Goal: Information Seeking & Learning: Learn about a topic

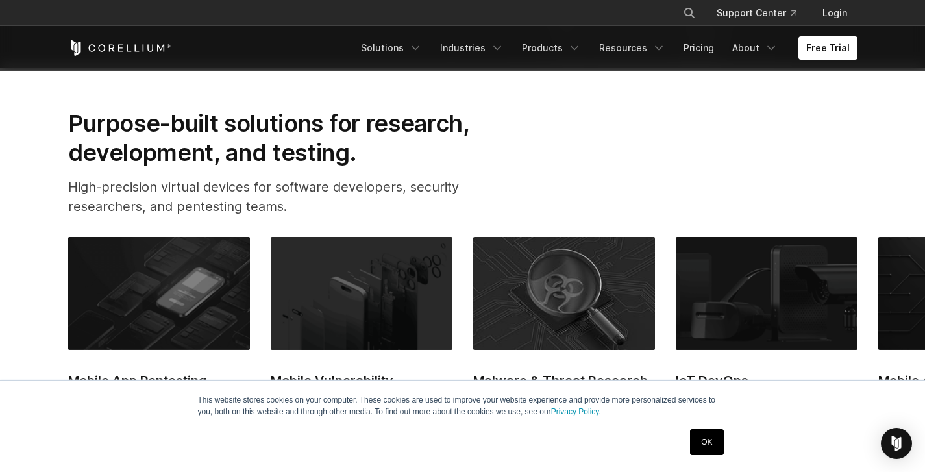
scroll to position [452, 0]
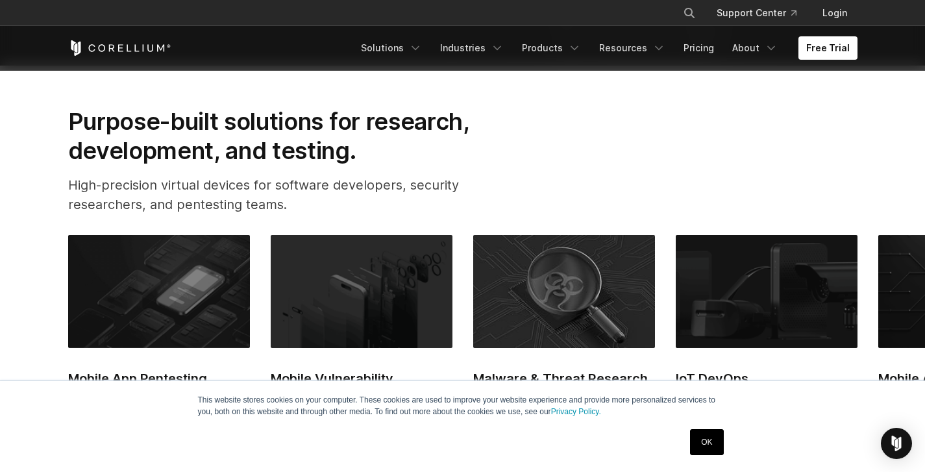
click at [717, 451] on link "OK" at bounding box center [706, 442] width 33 height 26
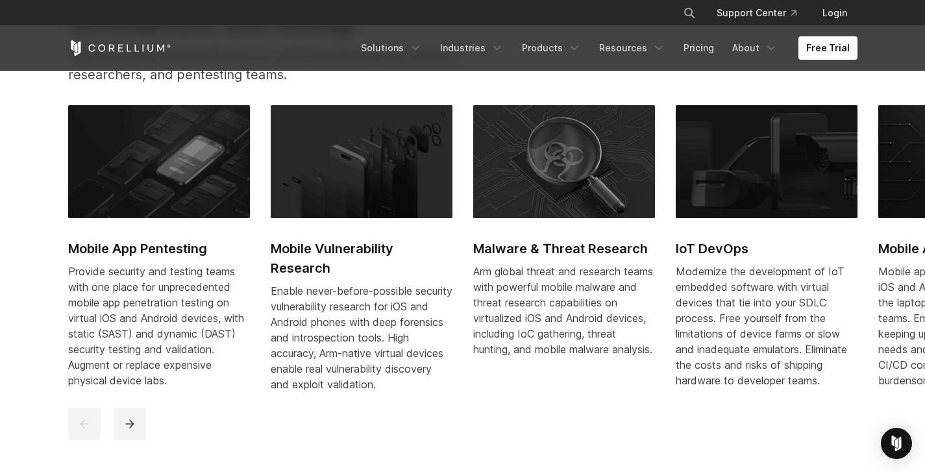
scroll to position [584, 0]
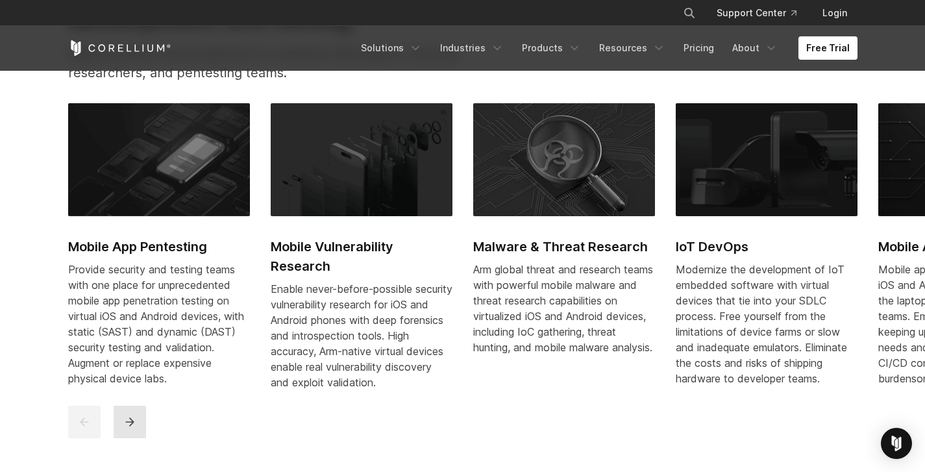
click at [126, 429] on icon "next" at bounding box center [129, 422] width 13 height 13
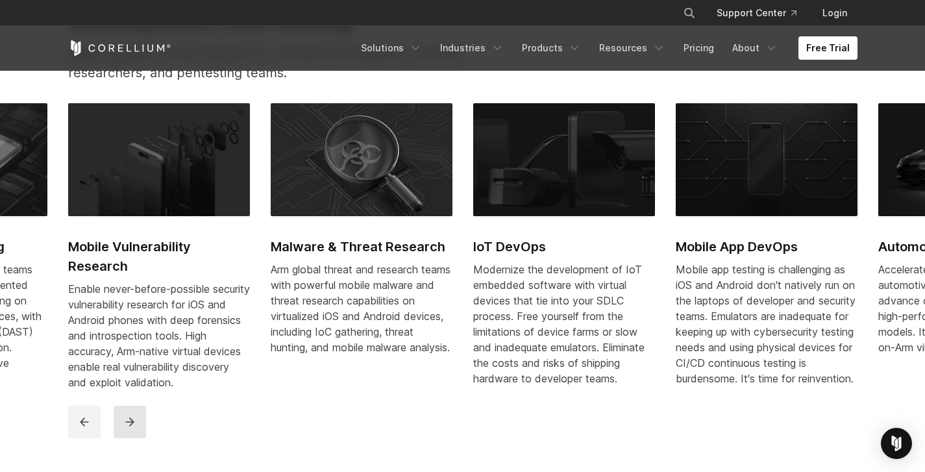
click at [128, 429] on icon "next" at bounding box center [129, 422] width 13 height 13
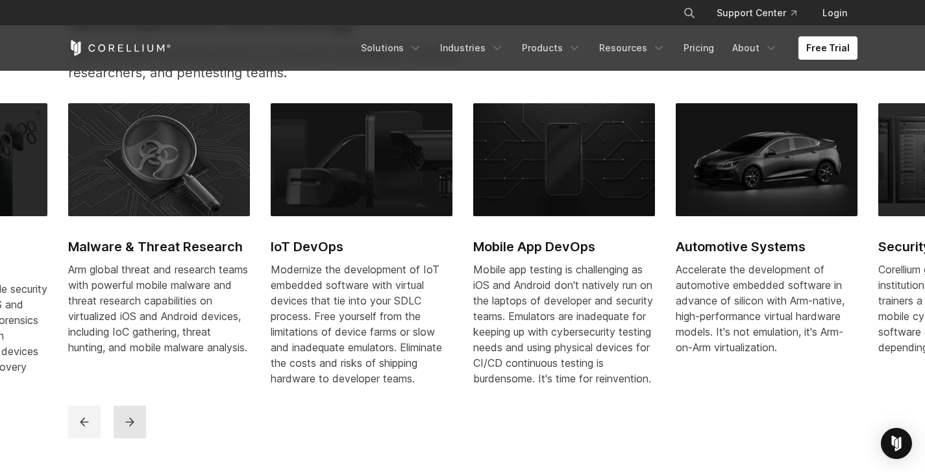
click at [127, 429] on icon "next" at bounding box center [129, 422] width 13 height 13
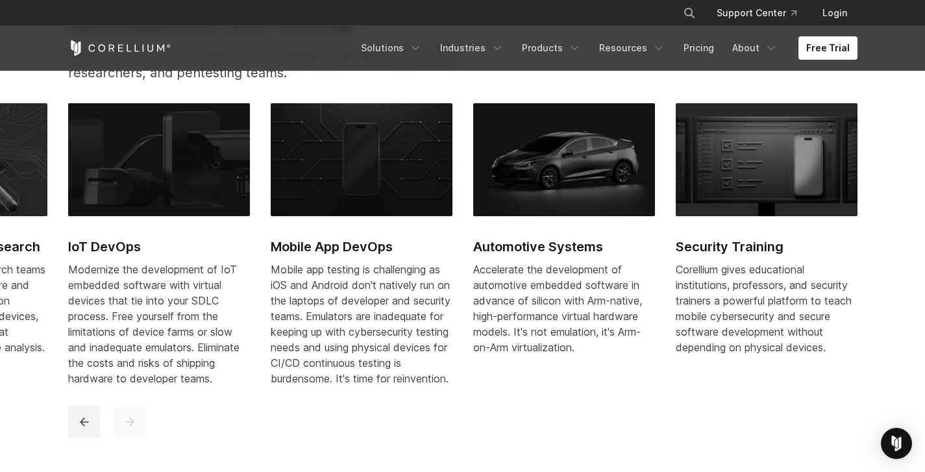
click at [127, 429] on icon "next" at bounding box center [129, 422] width 13 height 13
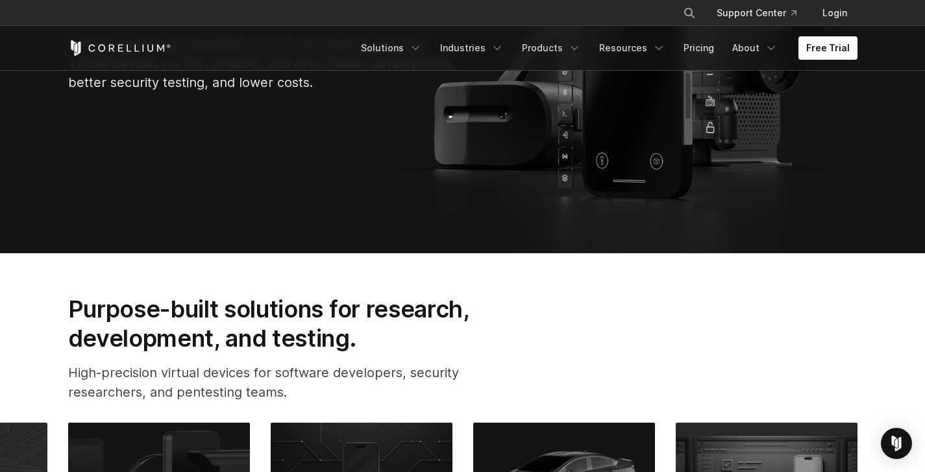
scroll to position [0, 0]
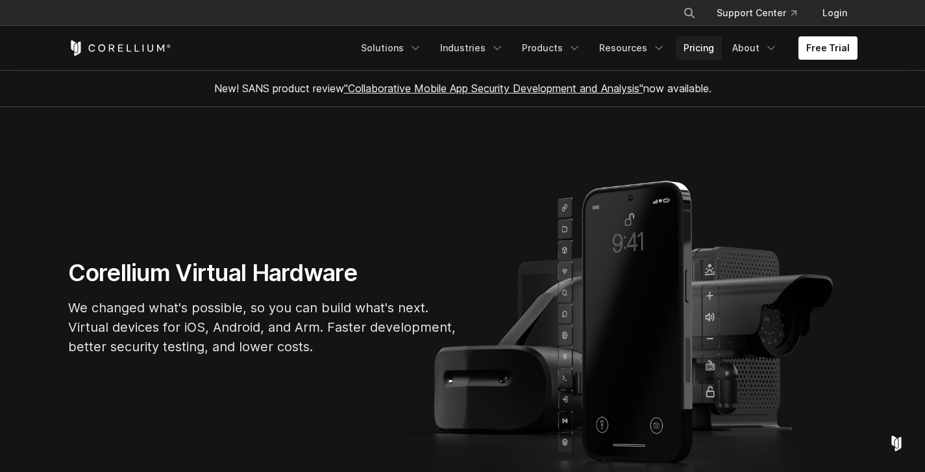
click at [707, 49] on link "Pricing" at bounding box center [699, 47] width 46 height 23
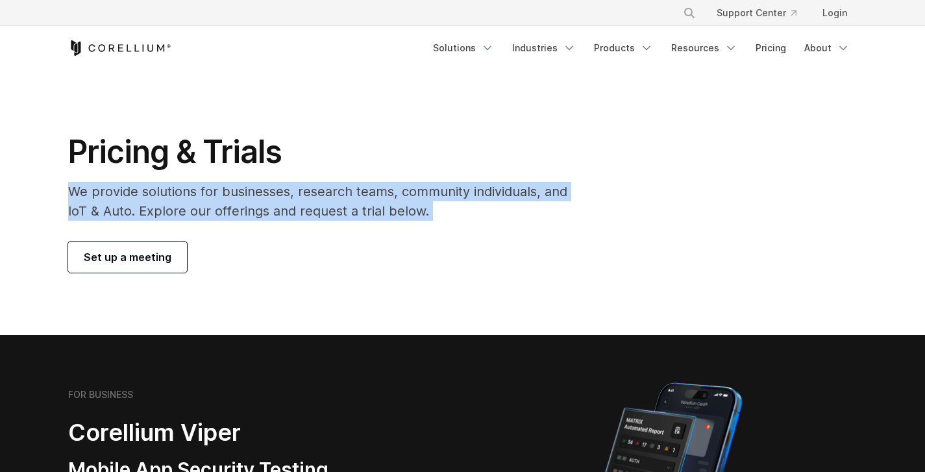
drag, startPoint x: 60, startPoint y: 191, endPoint x: 474, endPoint y: 228, distance: 415.9
click at [474, 228] on div "Pricing & Trials We provide solutions for businesses, research teams, community…" at bounding box center [326, 202] width 543 height 140
click at [471, 228] on div "Pricing & Trials We provide solutions for businesses, research teams, community…" at bounding box center [326, 202] width 543 height 140
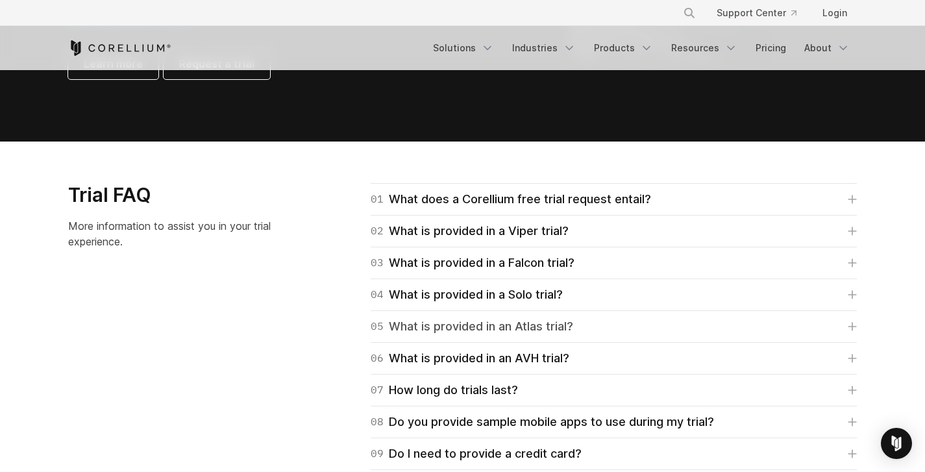
scroll to position [1773, 0]
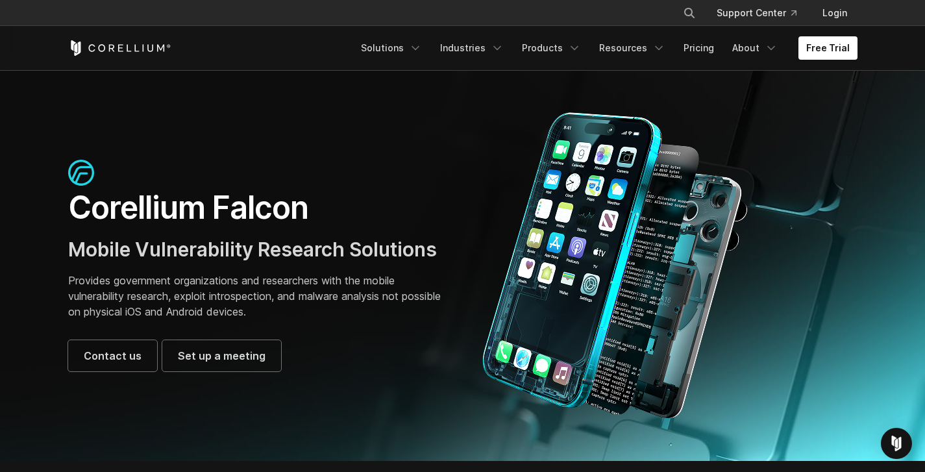
click at [334, 255] on span "Mobile Vulnerability Research Solutions" at bounding box center [252, 249] width 369 height 23
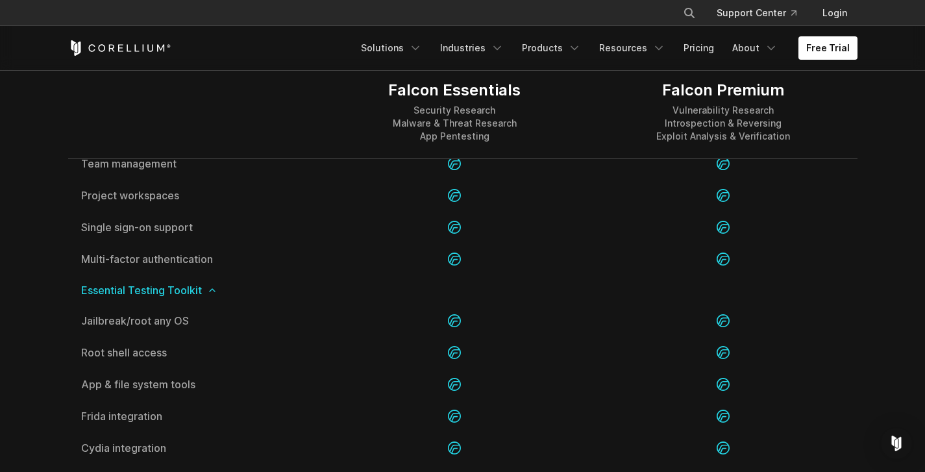
scroll to position [1447, 0]
